Goal: Navigation & Orientation: Find specific page/section

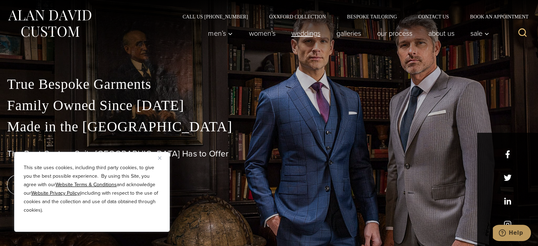
click at [307, 36] on link "weddings" at bounding box center [305, 33] width 45 height 14
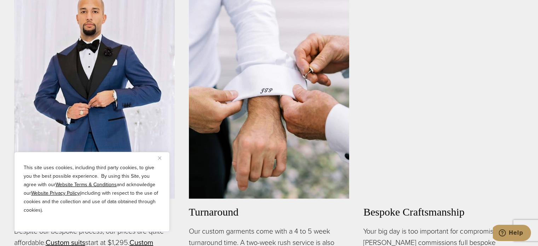
scroll to position [418, 0]
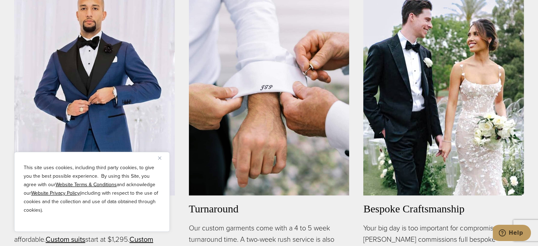
click at [166, 159] on button "Close" at bounding box center [162, 157] width 8 height 8
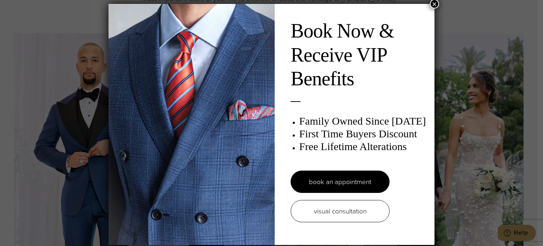
scroll to position [0, 0]
